Goal: Task Accomplishment & Management: Manage account settings

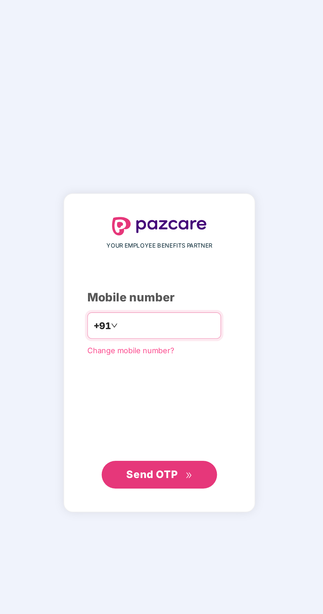
scroll to position [46, 0]
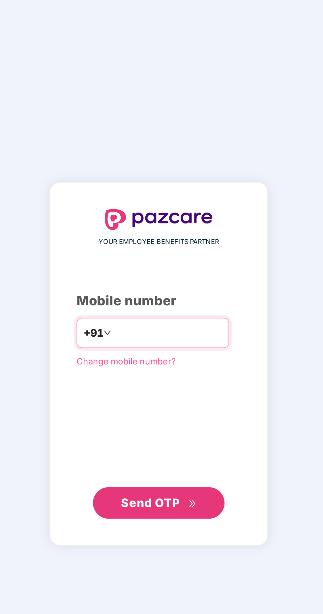
type input "**********"
click at [170, 384] on span "Send OTP" at bounding box center [162, 388] width 38 height 9
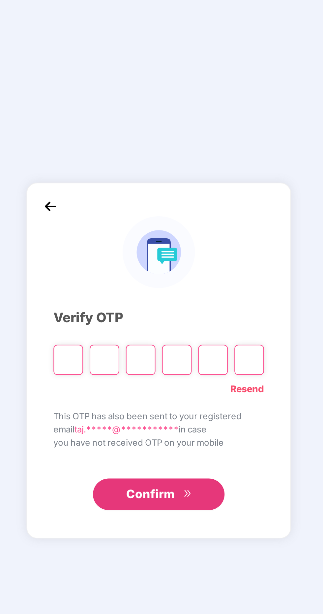
click at [115, 311] on input "Please enter verification code. Digit 1" at bounding box center [116, 318] width 15 height 15
click at [118, 311] on input "Please enter verification code. Digit 1" at bounding box center [116, 318] width 15 height 15
click at [116, 311] on input "Please enter verification code. Digit 1" at bounding box center [116, 318] width 15 height 15
paste input "*"
type input "*"
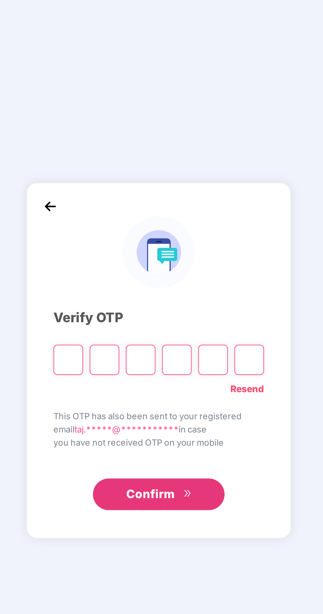
type input "*"
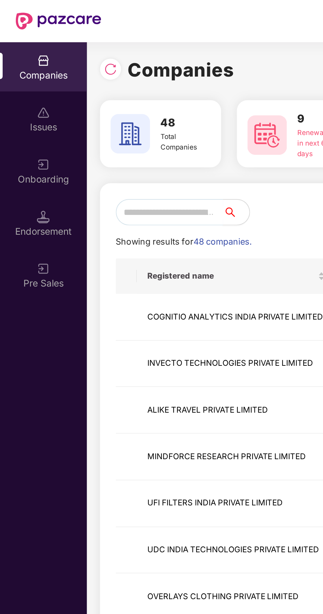
click at [83, 105] on input "text" at bounding box center [85, 106] width 54 height 13
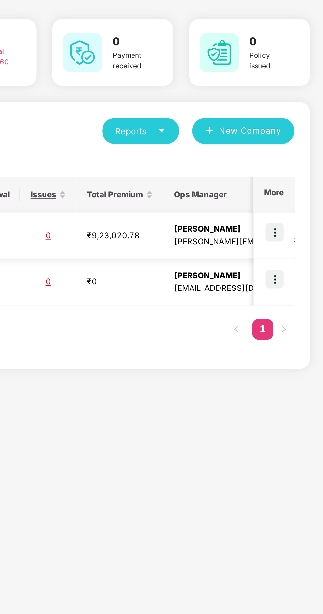
type input "****"
click at [299, 156] on img at bounding box center [298, 156] width 9 height 9
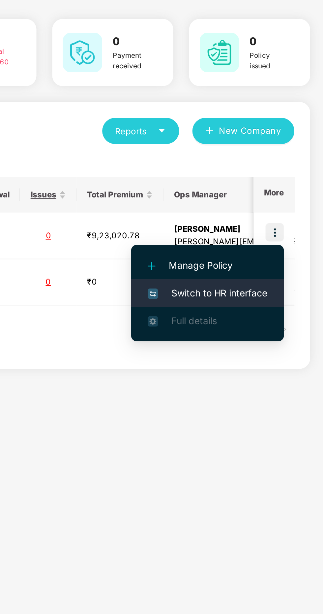
click at [267, 189] on span "Switch to HR interface" at bounding box center [265, 187] width 60 height 7
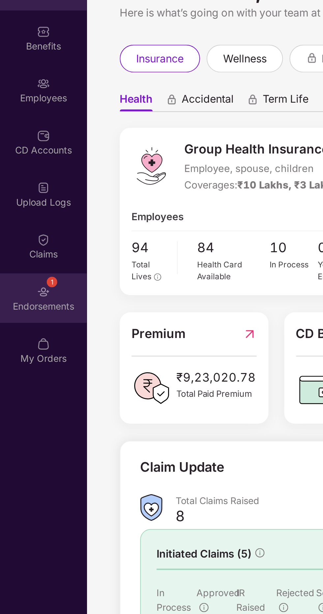
click at [26, 188] on div "1 Endorsements" at bounding box center [22, 190] width 44 height 25
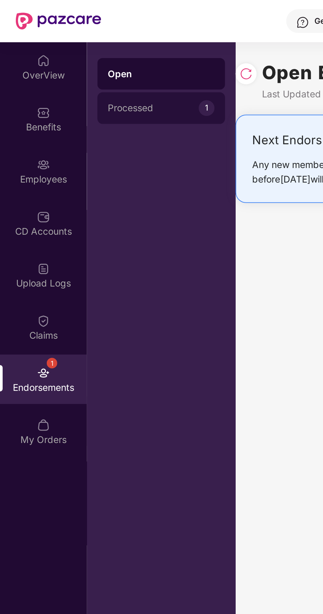
click at [83, 56] on div "Processed" at bounding box center [77, 53] width 46 height 5
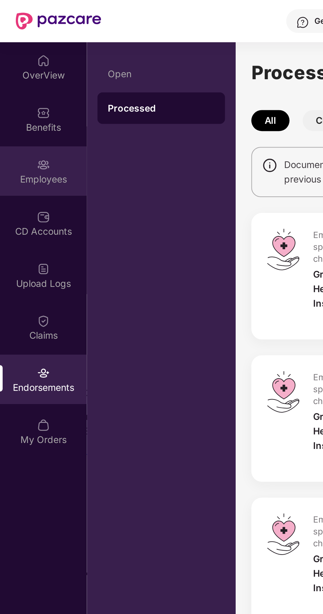
click at [21, 86] on div "Employees" at bounding box center [22, 89] width 44 height 7
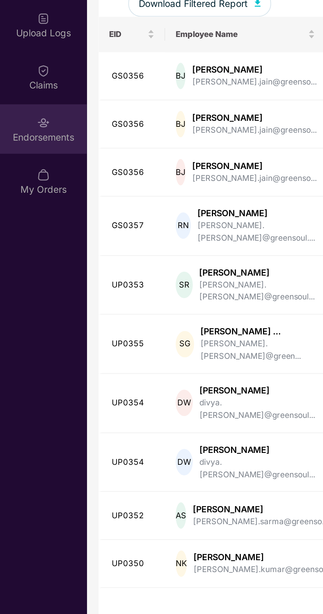
click at [23, 192] on div "Endorsements" at bounding box center [22, 194] width 44 height 7
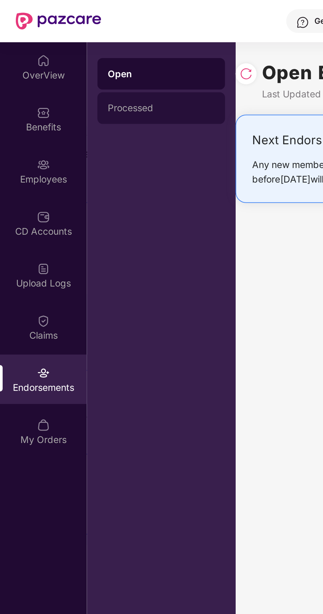
click at [73, 54] on div "Processed" at bounding box center [80, 53] width 53 height 5
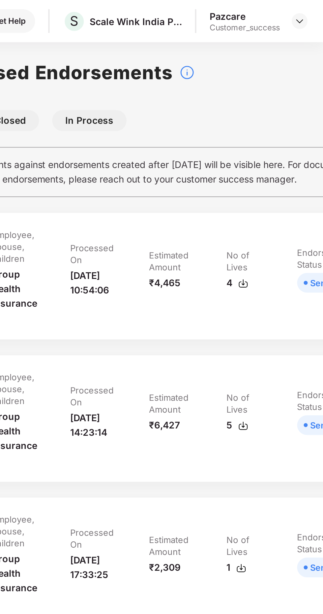
click at [275, 142] on div "4" at bounding box center [280, 141] width 11 height 7
